Goal: Task Accomplishment & Management: Manage account settings

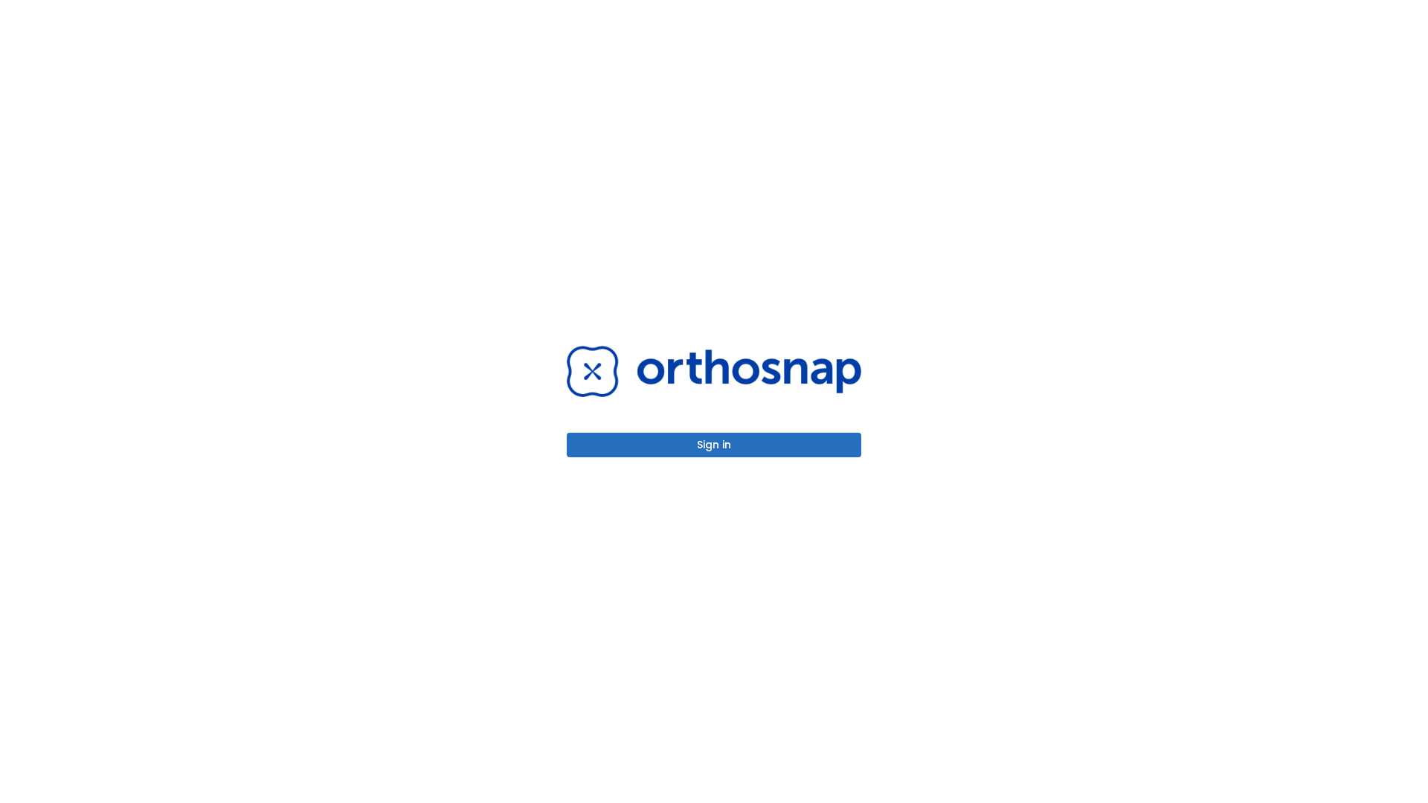
click at [714, 445] on button "Sign in" at bounding box center [714, 445] width 295 height 25
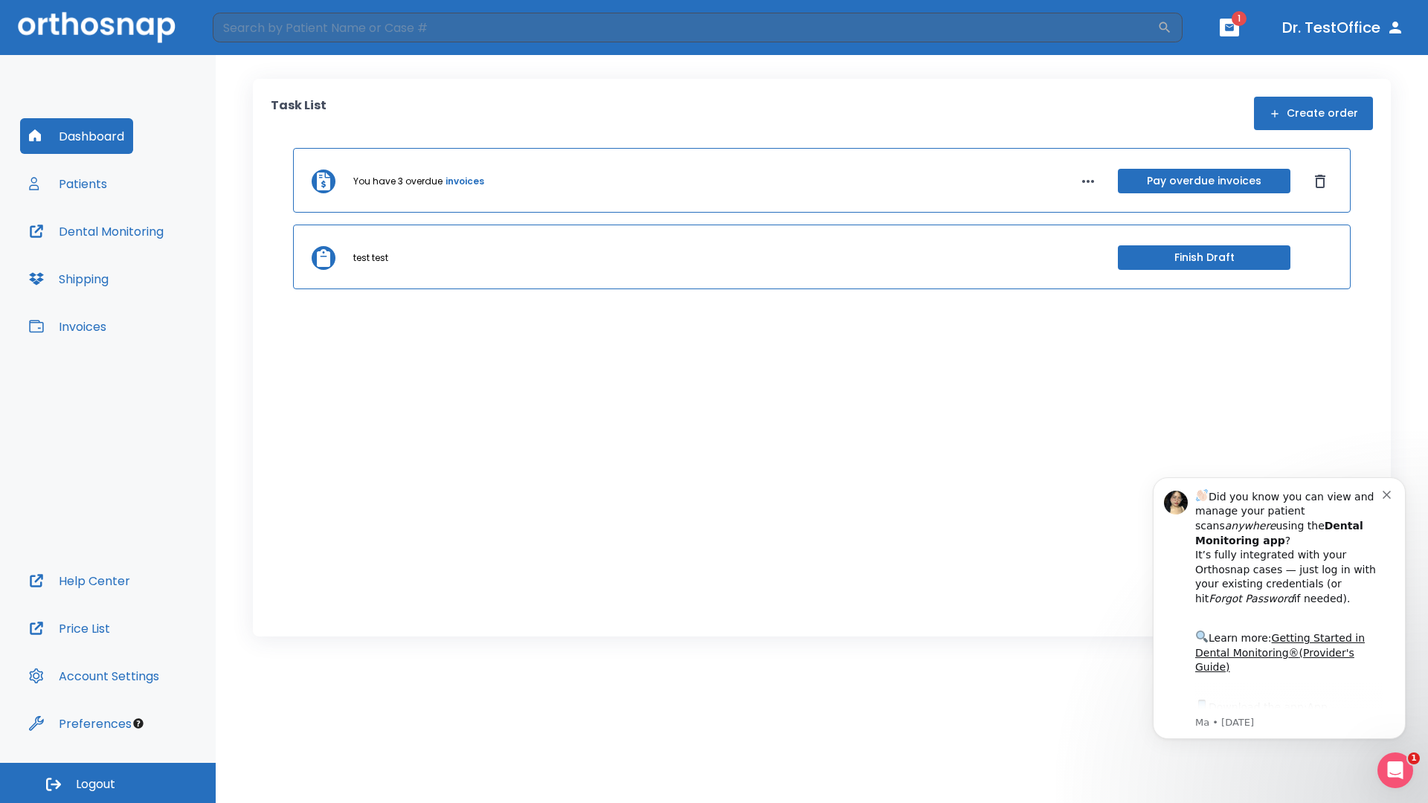
click at [108, 783] on span "Logout" at bounding box center [95, 785] width 39 height 16
